Goal: Task Accomplishment & Management: Complete application form

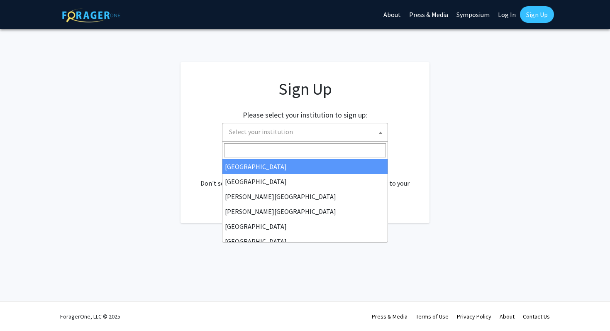
click at [314, 132] on span "Select your institution" at bounding box center [307, 131] width 162 height 17
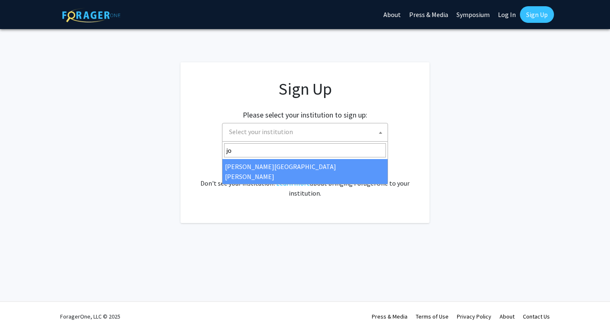
type input "jo"
select select "1"
